Goal: Task Accomplishment & Management: Use online tool/utility

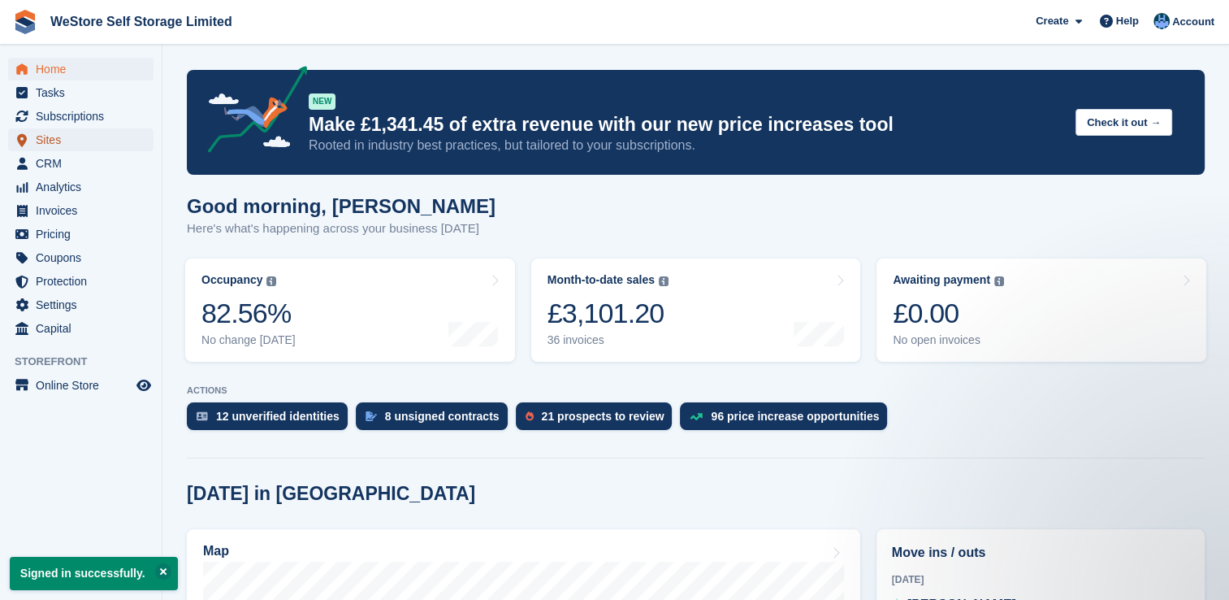
click at [54, 136] on span "Sites" at bounding box center [84, 139] width 97 height 23
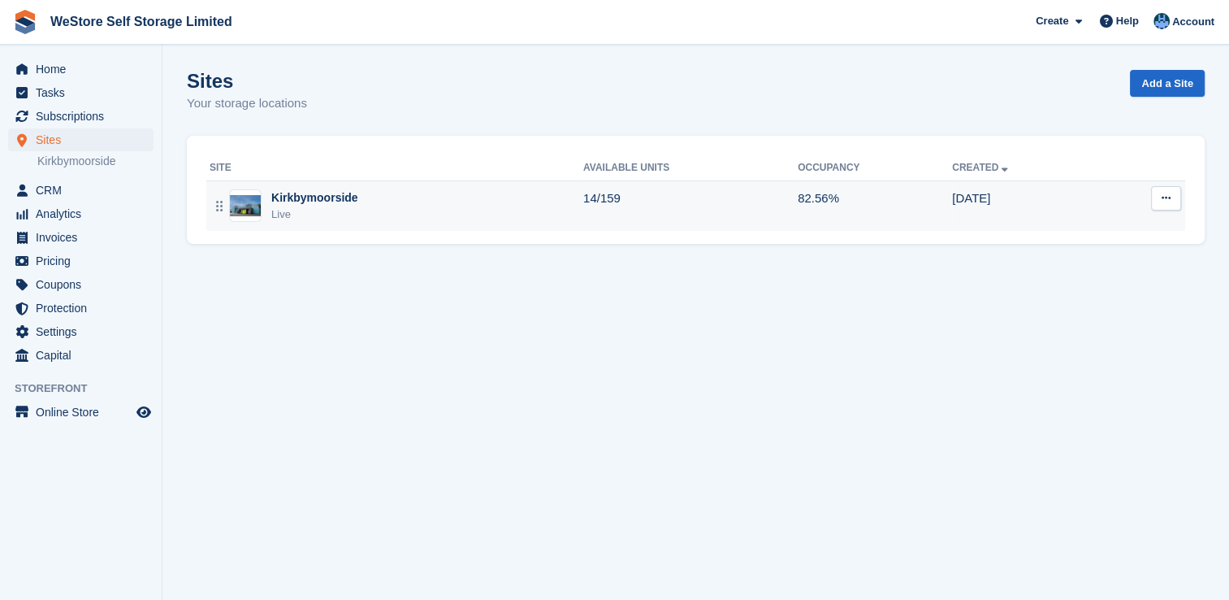
click at [324, 196] on div "Kirkbymoorside" at bounding box center [314, 197] width 87 height 17
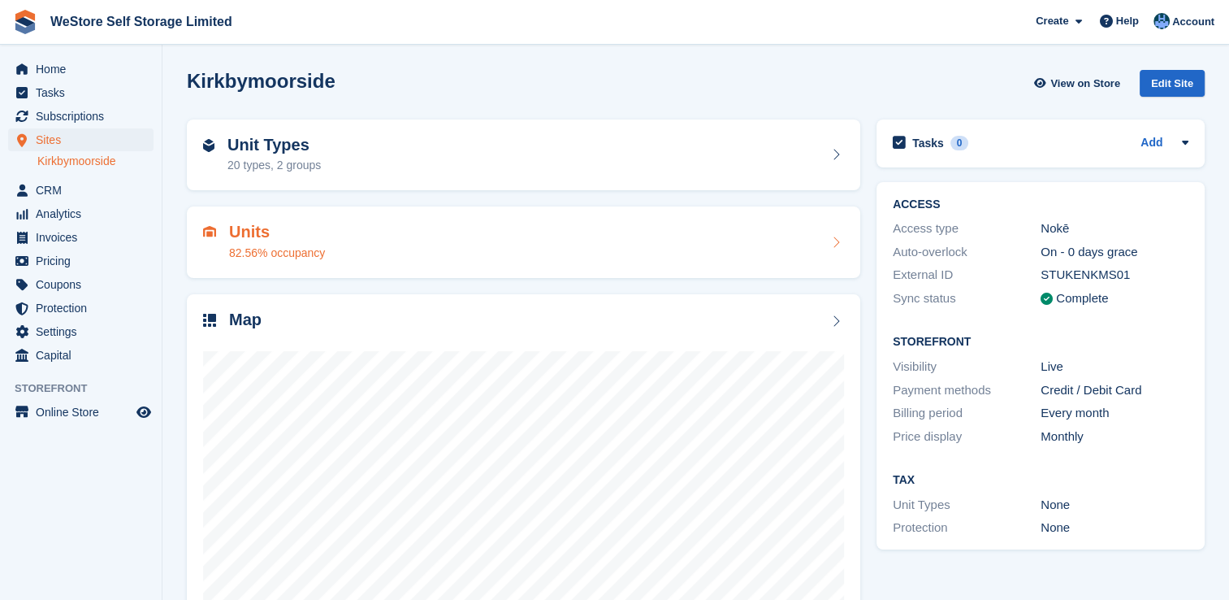
click at [240, 238] on h2 "Units" at bounding box center [277, 232] width 96 height 19
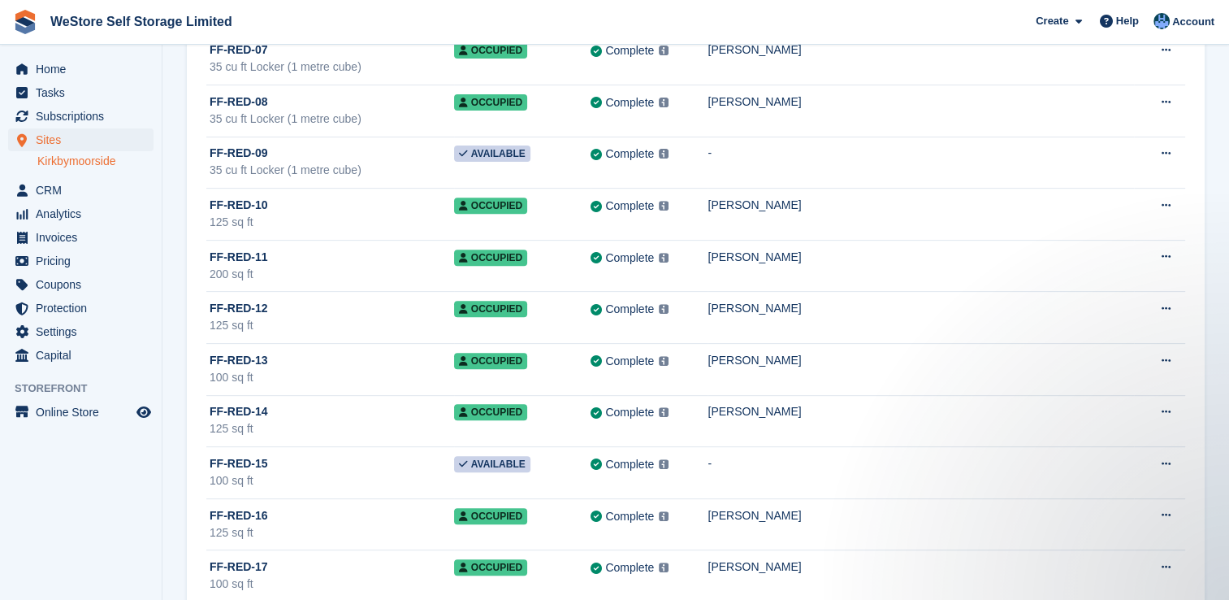
scroll to position [60, 0]
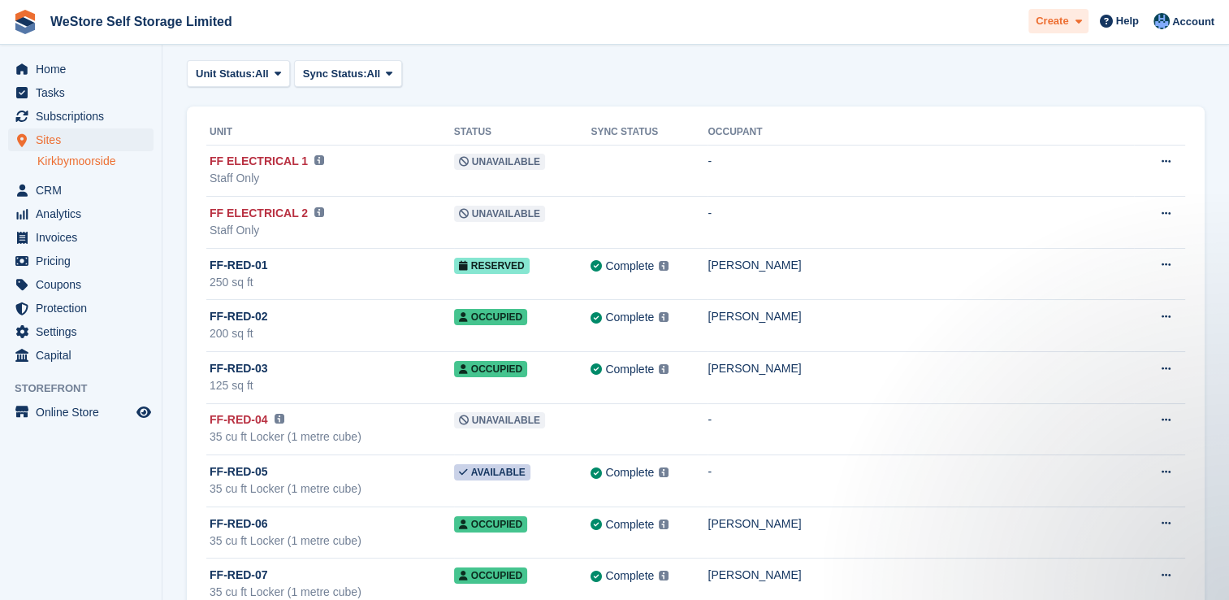
click at [1085, 14] on div "Create" at bounding box center [1059, 21] width 60 height 25
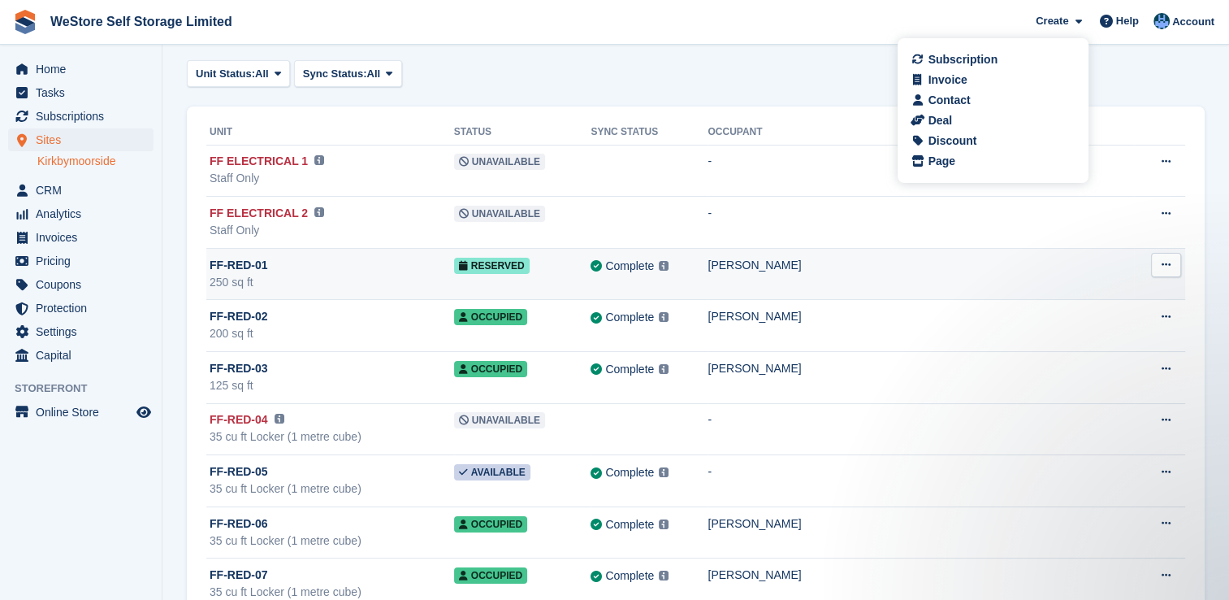
click at [956, 284] on td "[PERSON_NAME]" at bounding box center [921, 274] width 427 height 52
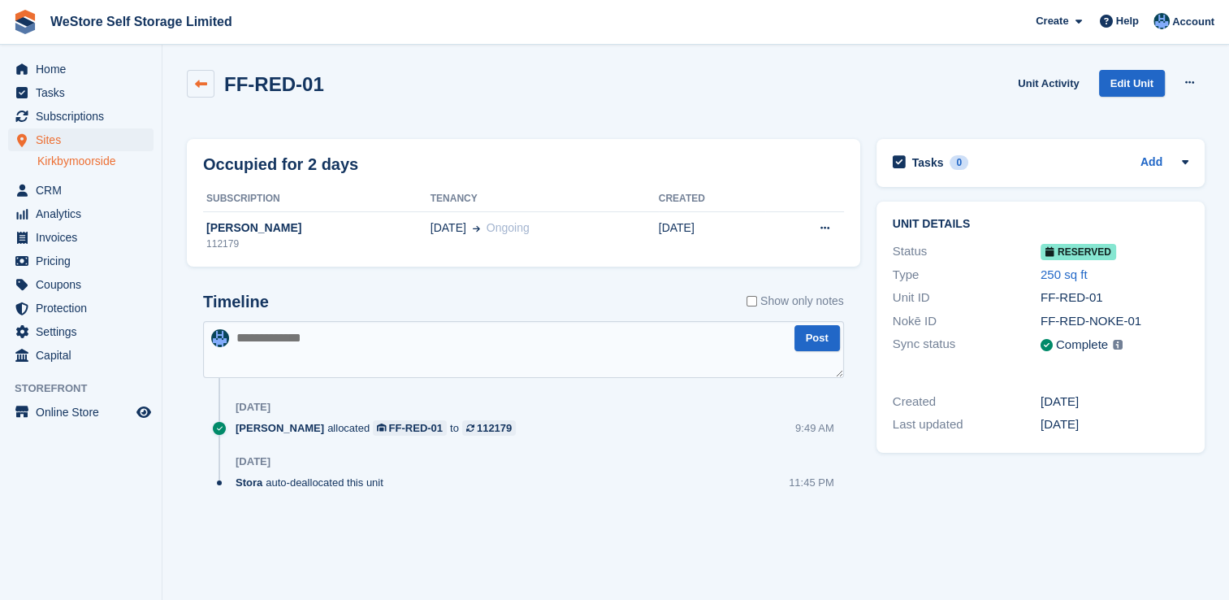
click at [210, 81] on link at bounding box center [201, 84] width 28 height 28
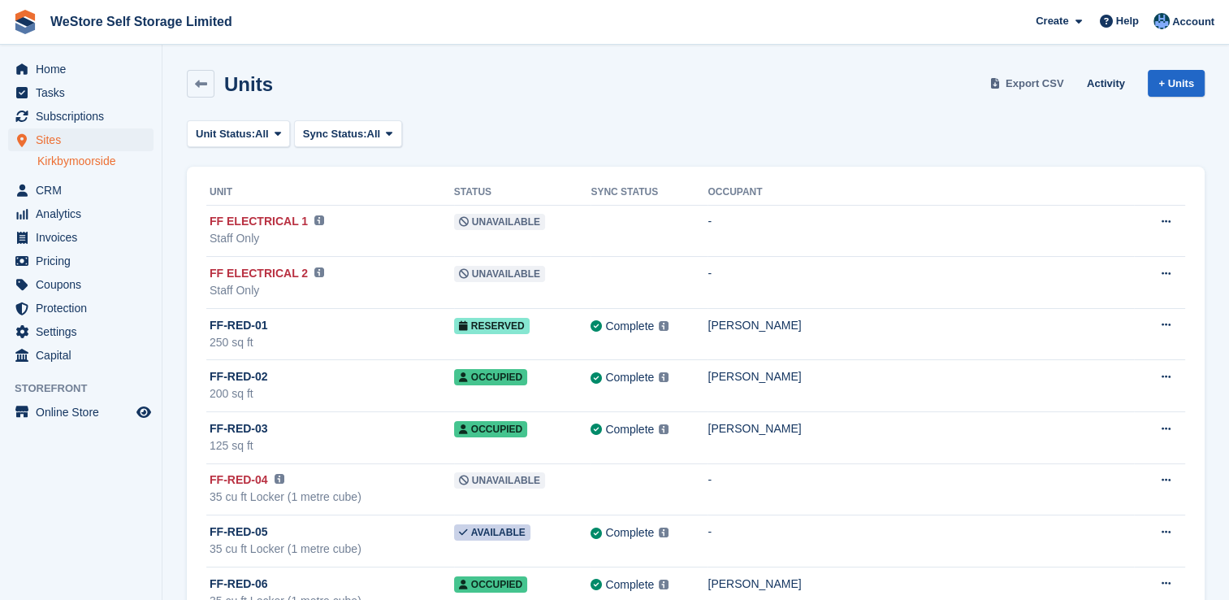
click at [1040, 84] on span "Export CSV" at bounding box center [1035, 84] width 58 height 16
